Goal: Task Accomplishment & Management: Use online tool/utility

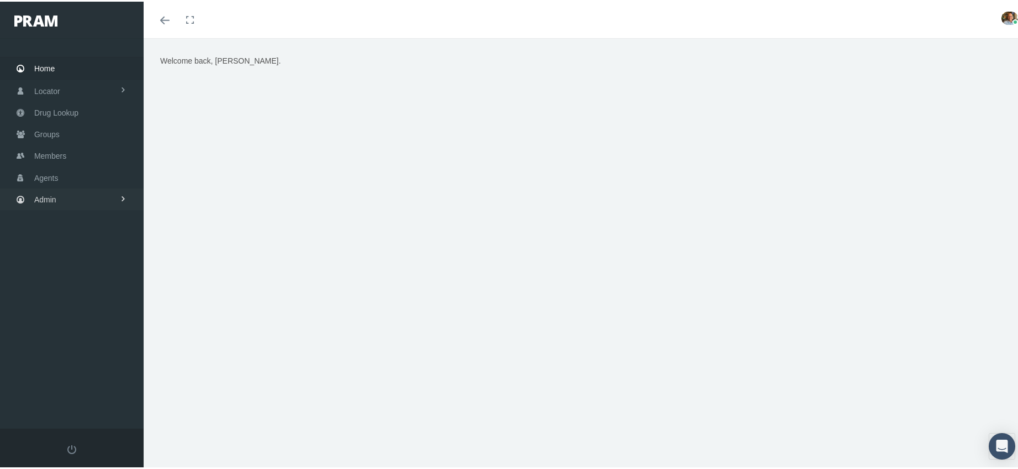
click at [50, 195] on span "Admin" at bounding box center [45, 197] width 22 height 21
click at [50, 219] on span "Security" at bounding box center [59, 221] width 28 height 19
click at [58, 274] on span "User Lookup" at bounding box center [65, 283] width 44 height 19
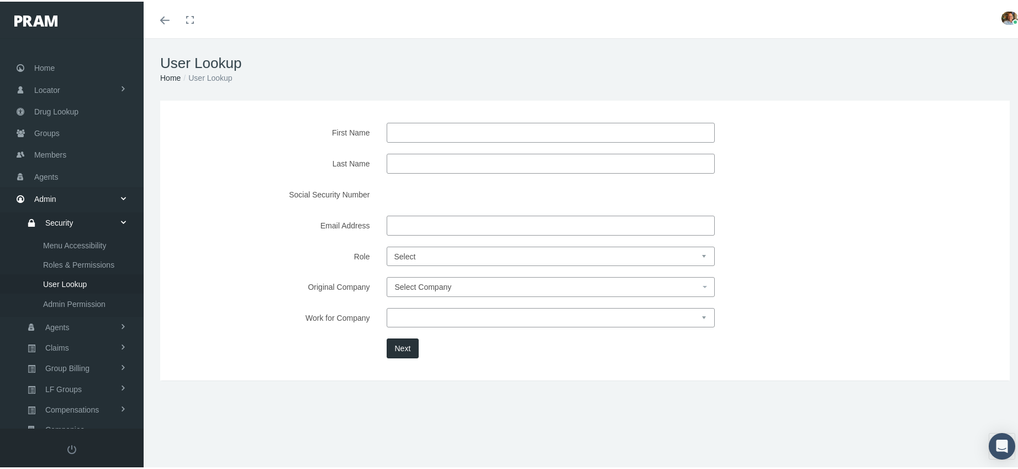
scroll to position [141, 0]
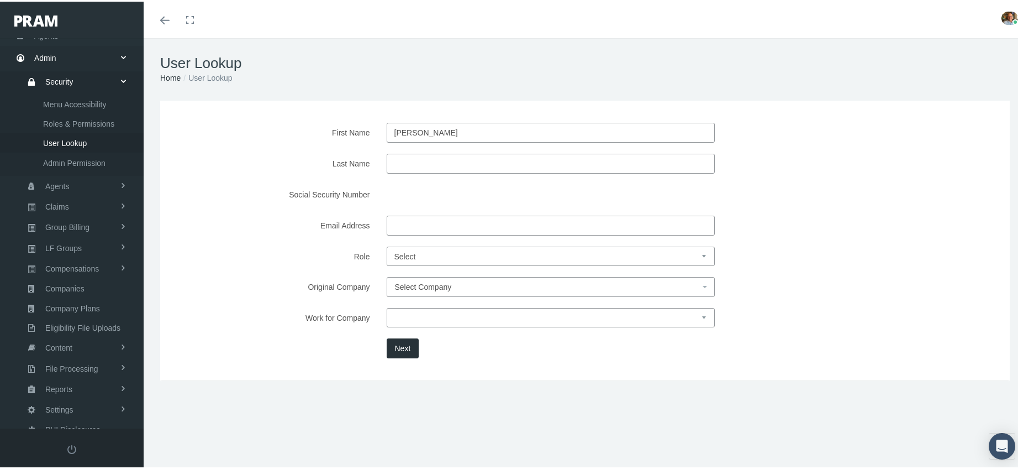
type input "[PERSON_NAME]"
click at [409, 345] on button "Next" at bounding box center [403, 347] width 33 height 20
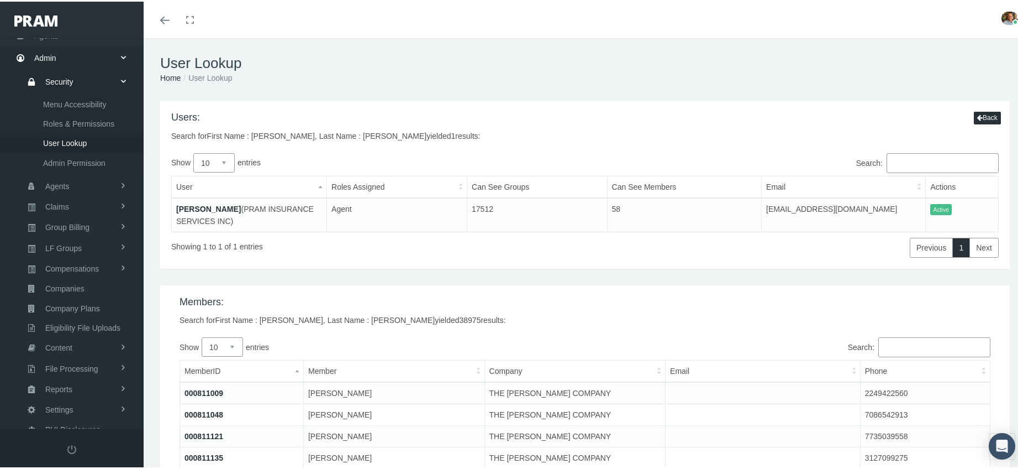
click at [213, 206] on link "[PERSON_NAME]" at bounding box center [208, 207] width 65 height 9
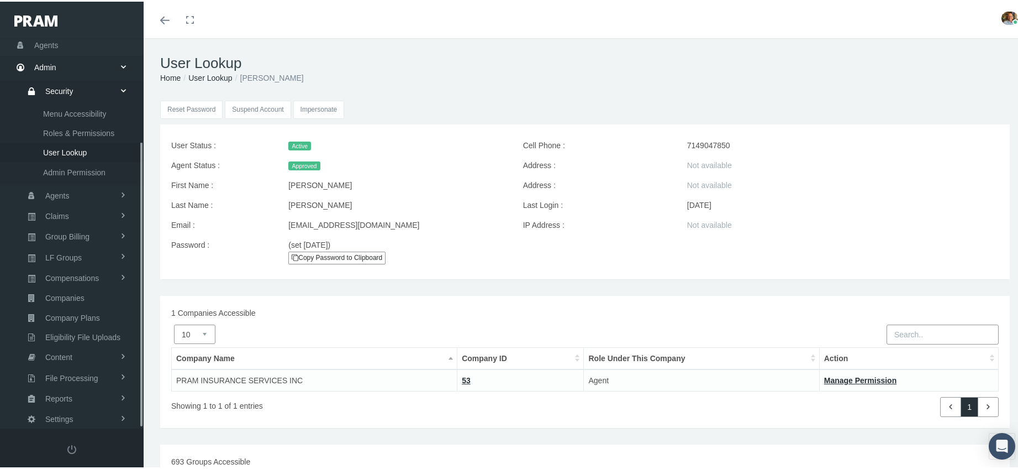
scroll to position [141, 0]
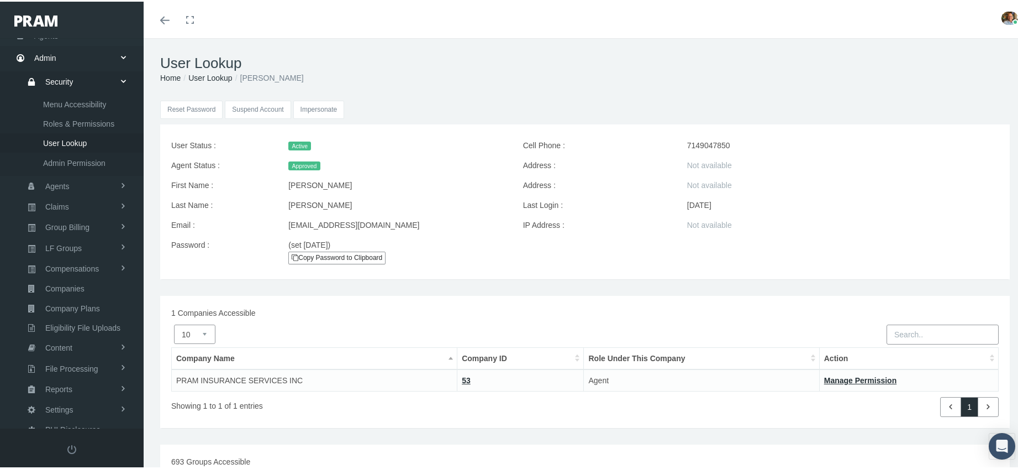
click at [325, 109] on input "Impersonate" at bounding box center [318, 108] width 51 height 18
